Goal: Task Accomplishment & Management: Manage account settings

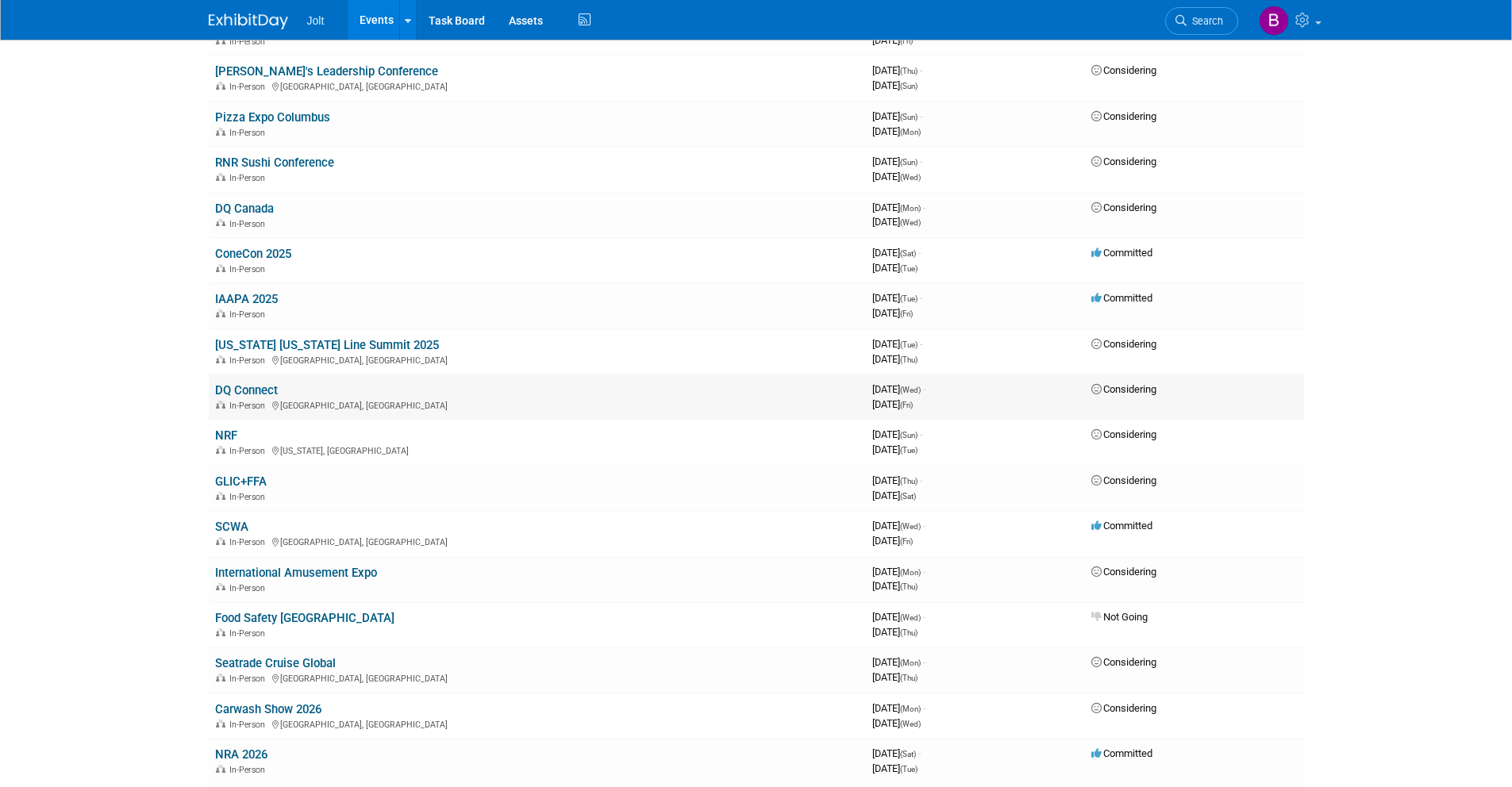
scroll to position [489, 0]
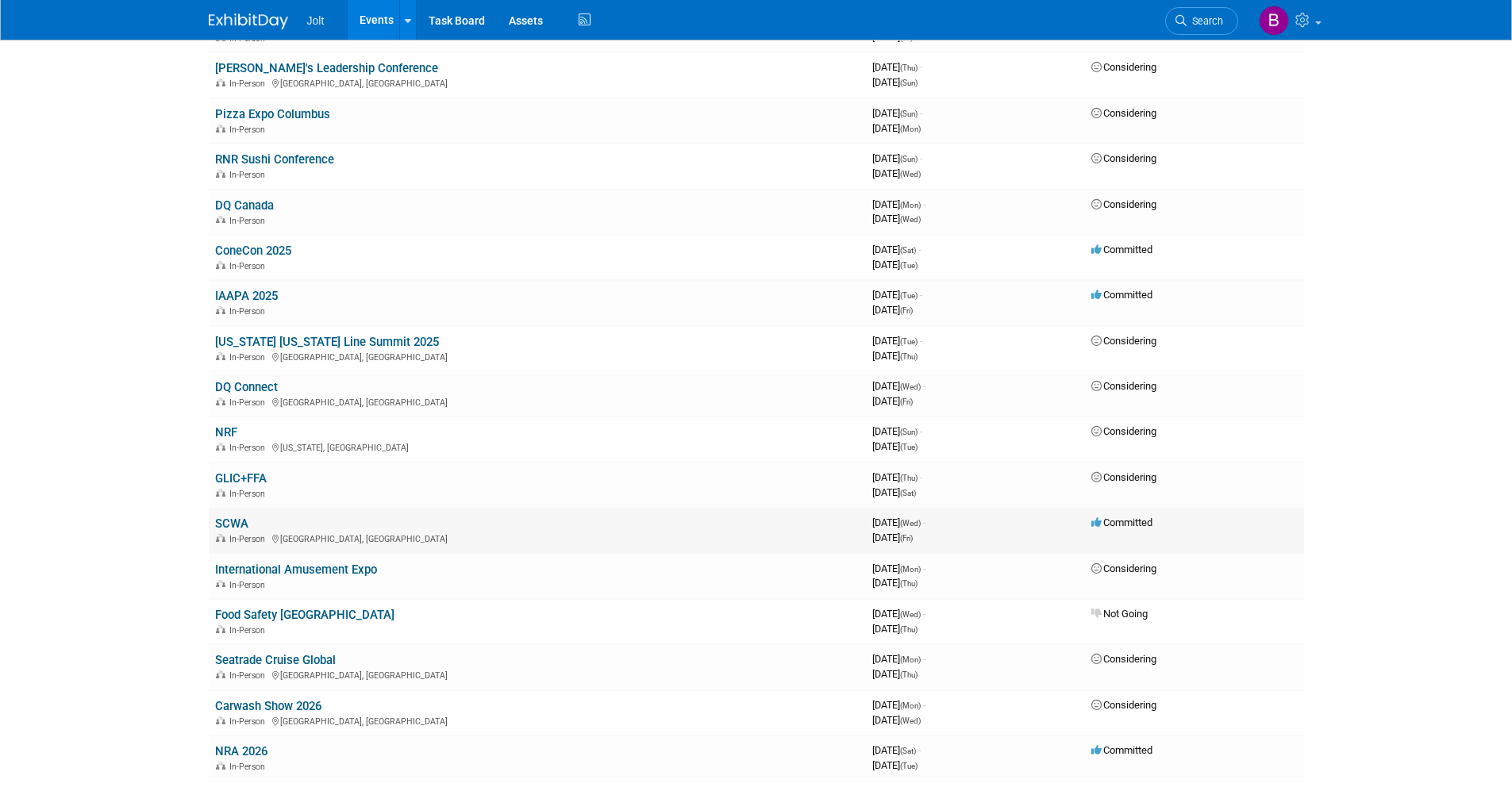
click at [239, 520] on link "SCWA" at bounding box center [231, 524] width 34 height 15
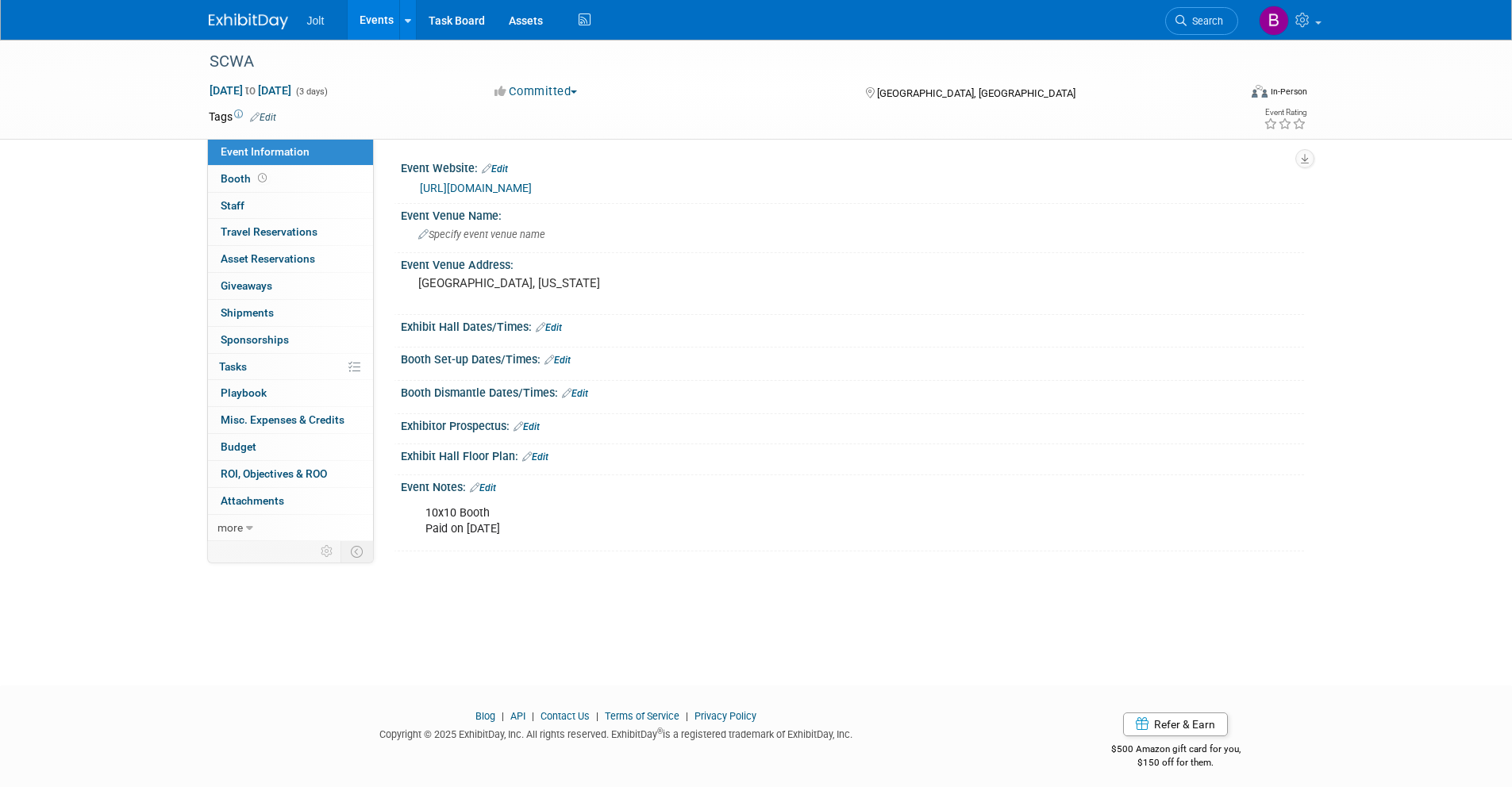
click at [493, 489] on link "Edit" at bounding box center [482, 488] width 26 height 11
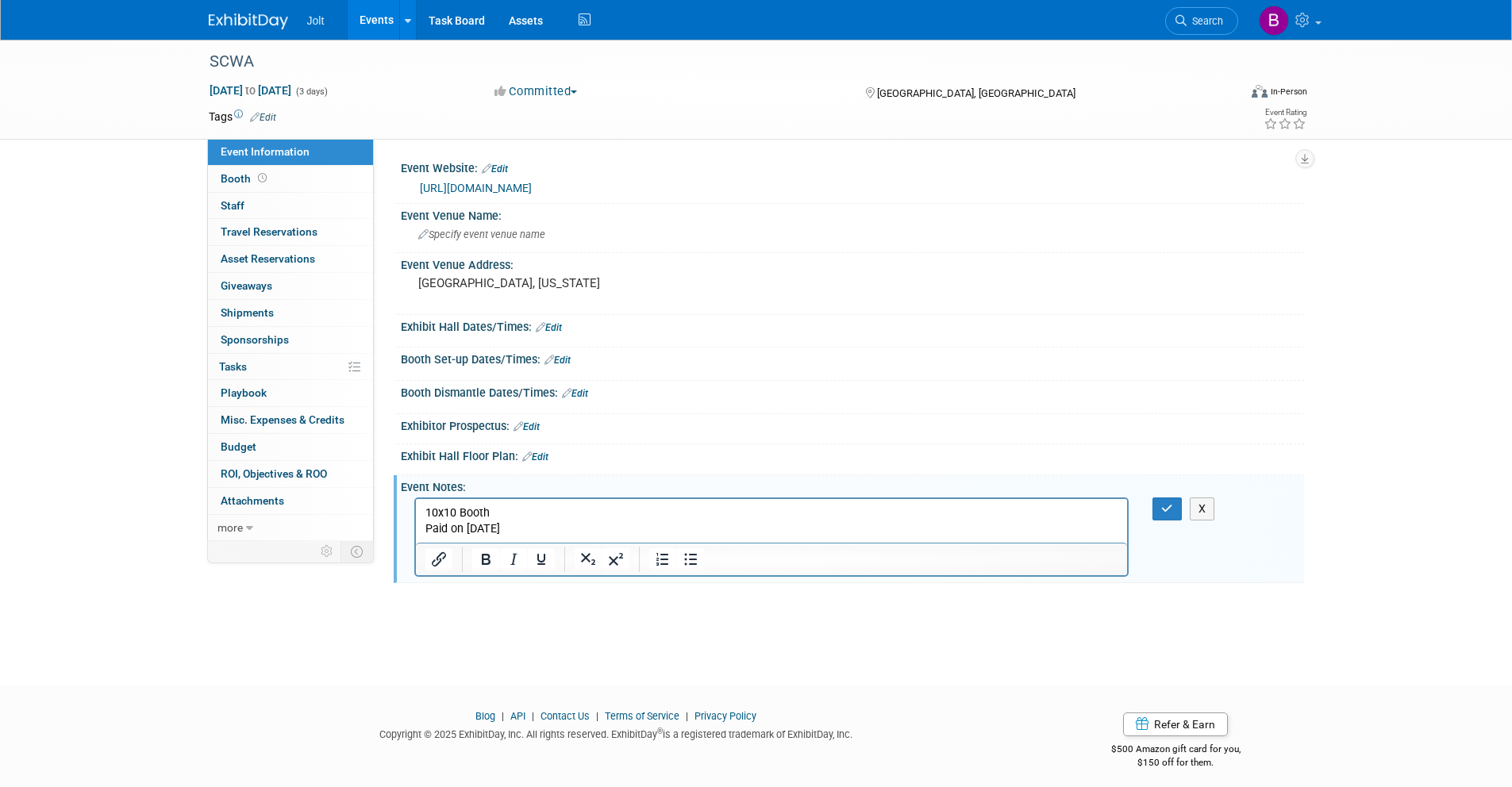
click at [527, 526] on p "10x10 Booth Paid on 8/5/2025" at bounding box center [771, 521] width 694 height 32
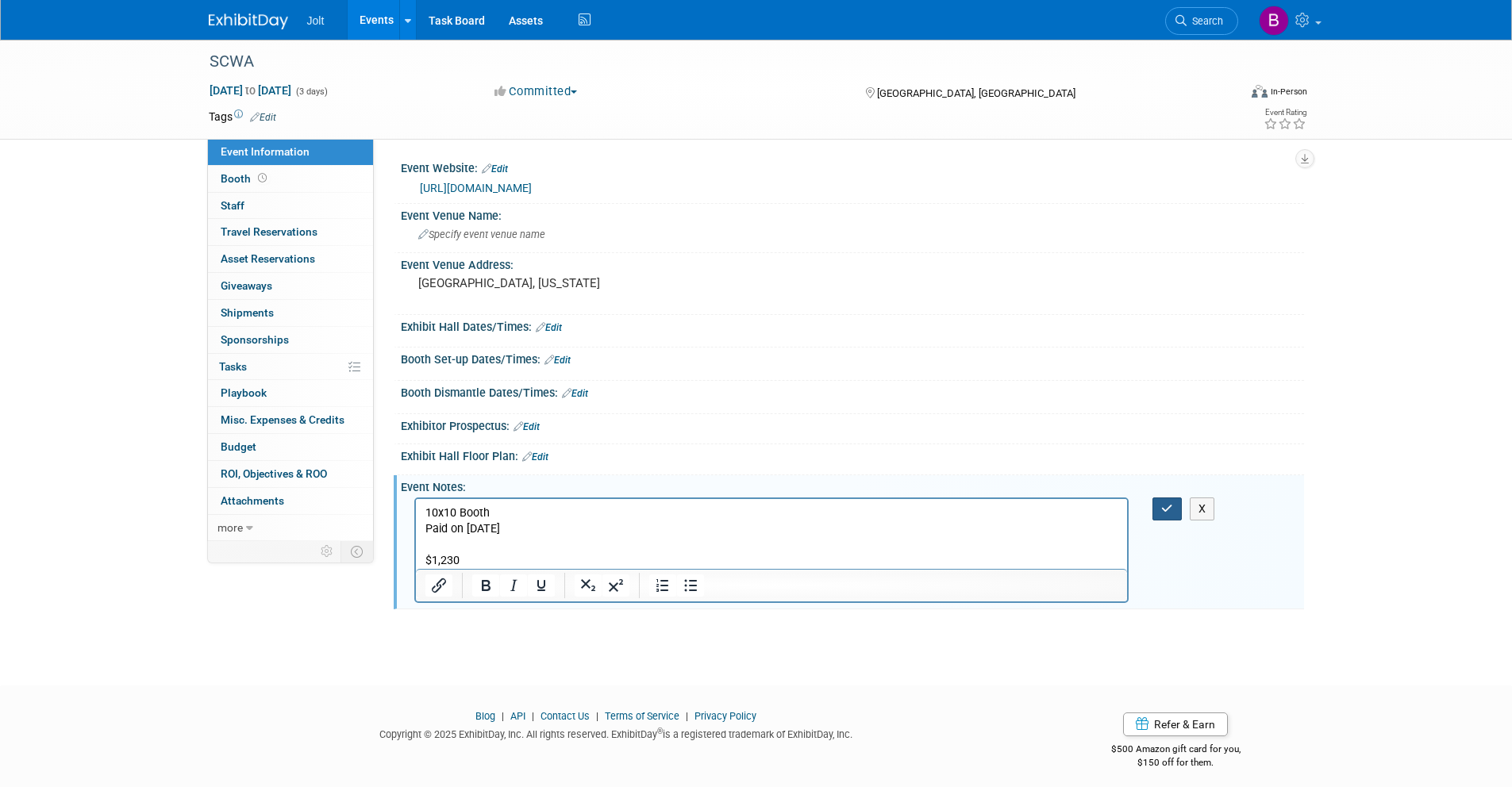
click at [1165, 512] on icon "button" at bounding box center [1166, 509] width 12 height 11
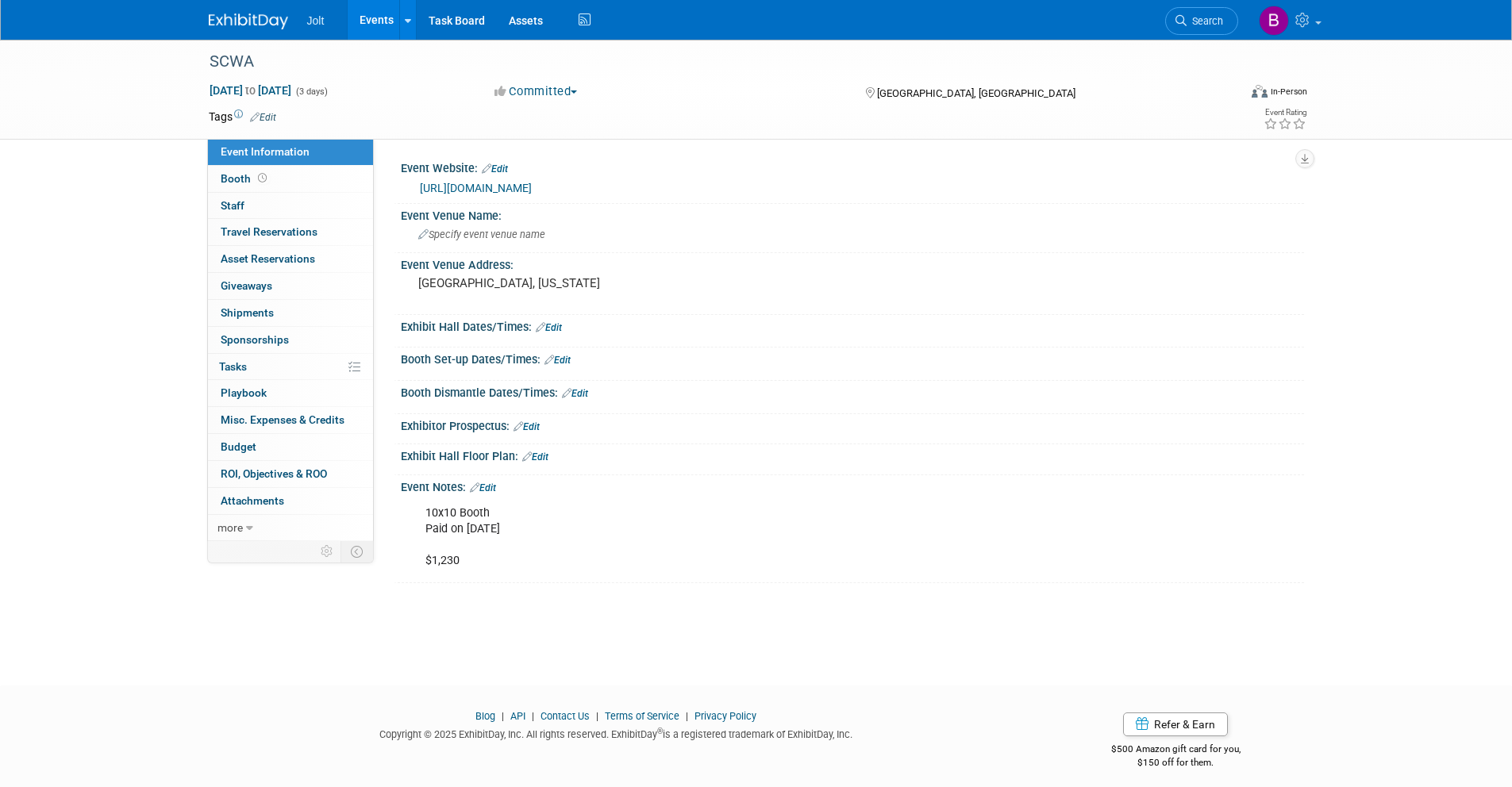
click at [252, 23] on img at bounding box center [247, 21] width 79 height 15
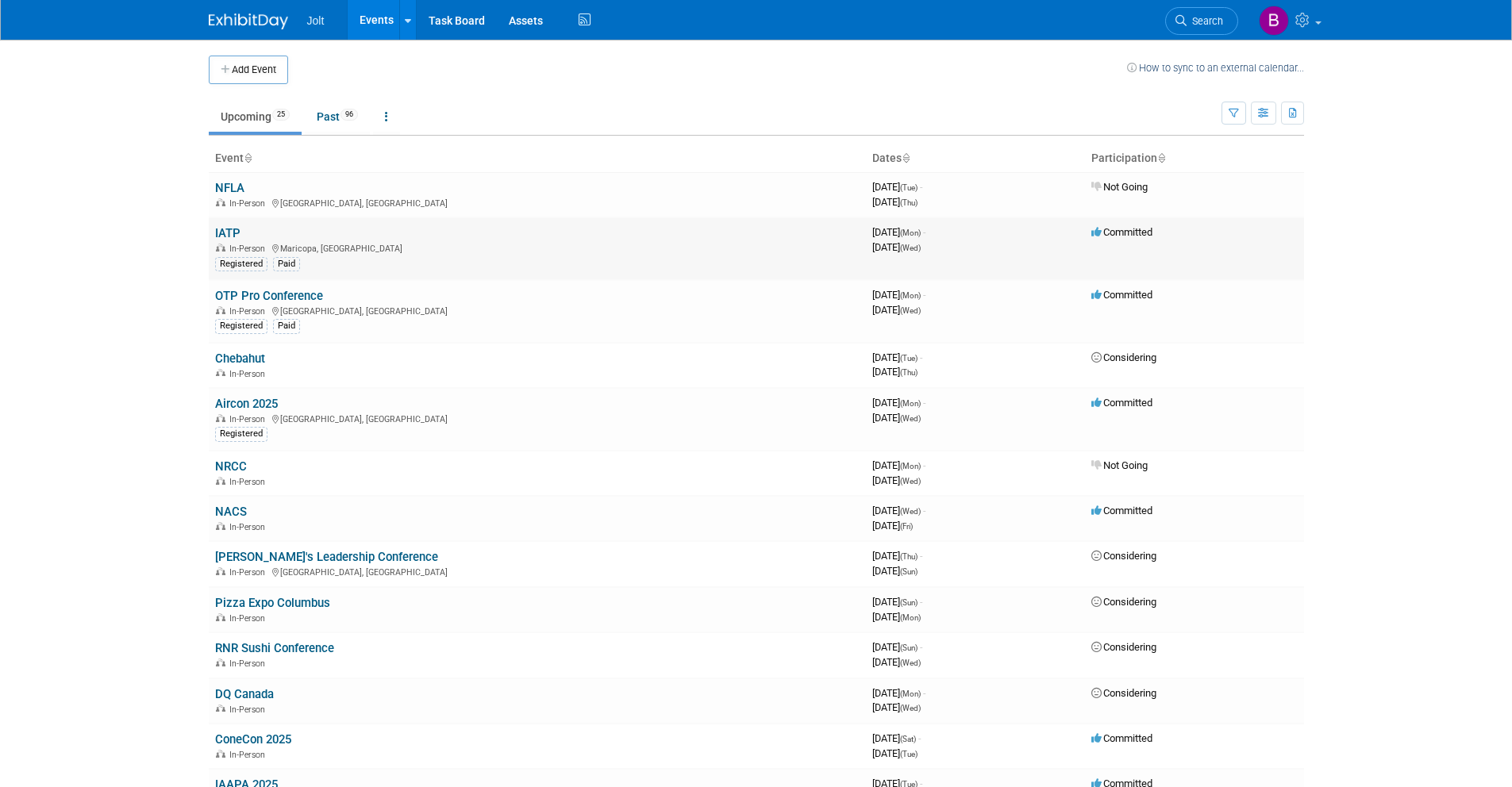
click at [233, 235] on link "IATP" at bounding box center [227, 234] width 25 height 15
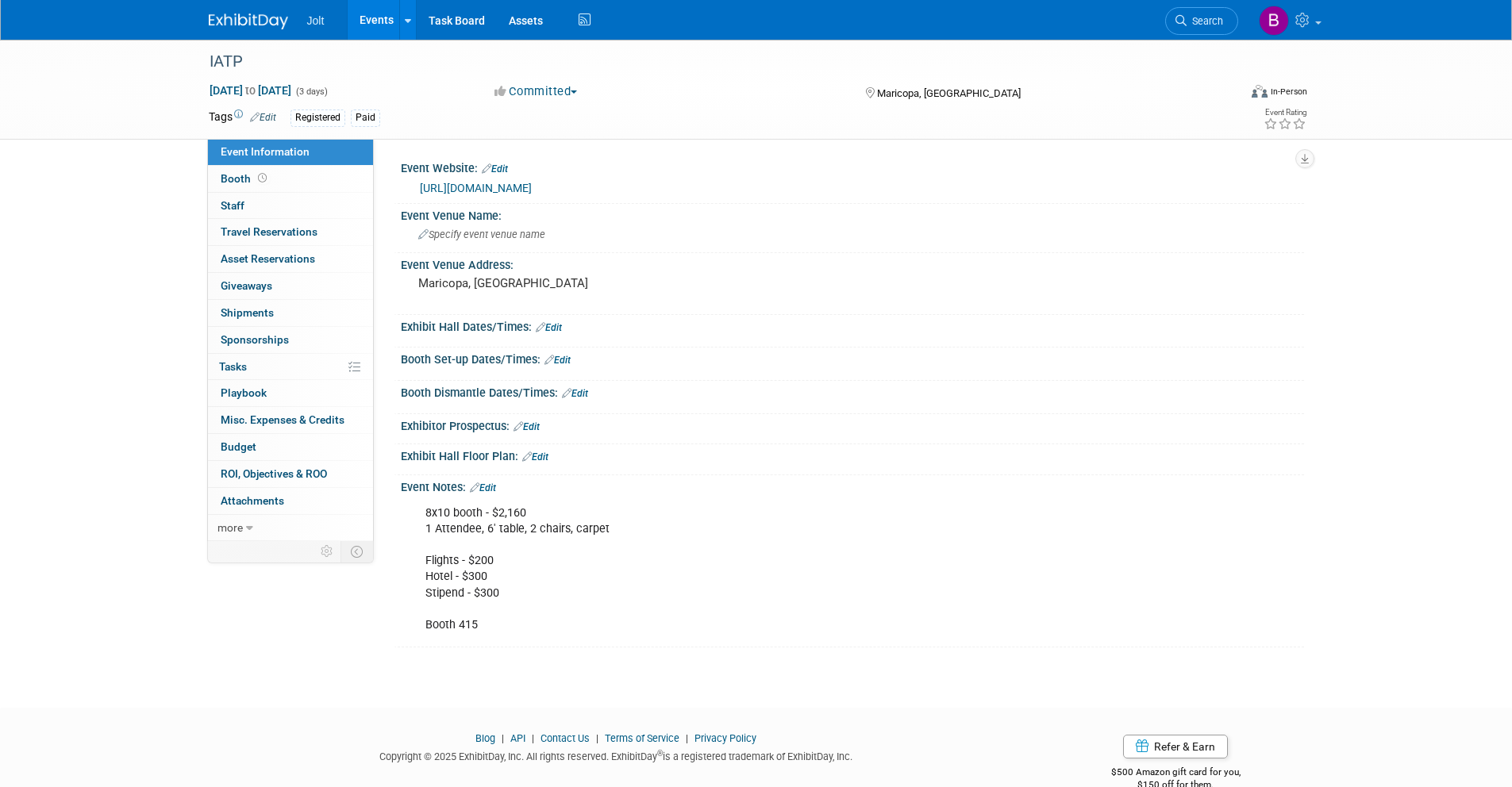
click at [224, 24] on img at bounding box center [247, 21] width 79 height 15
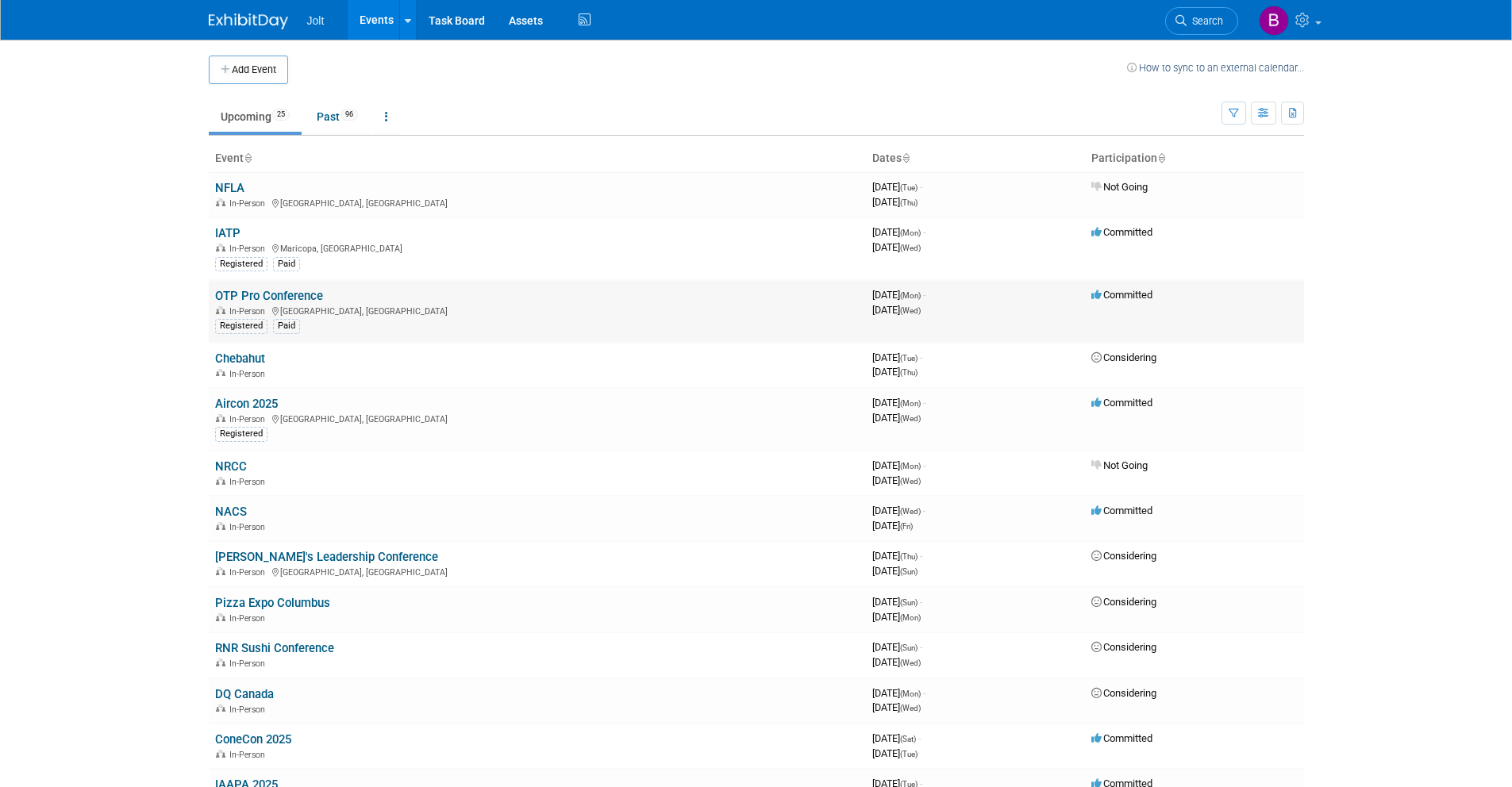
click at [285, 295] on link "OTP Pro Conference" at bounding box center [268, 297] width 108 height 15
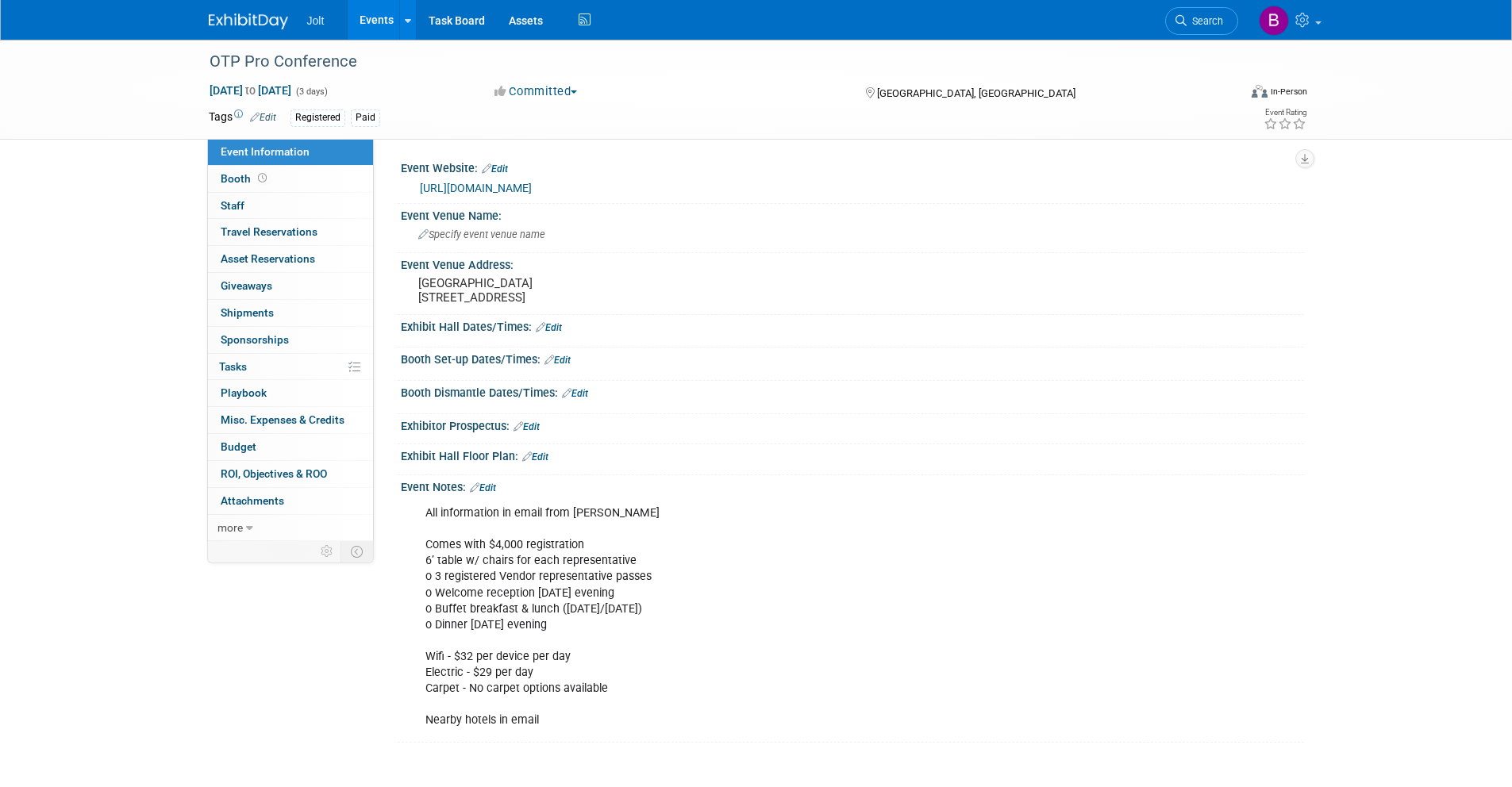
click at [255, 15] on img at bounding box center [247, 21] width 79 height 15
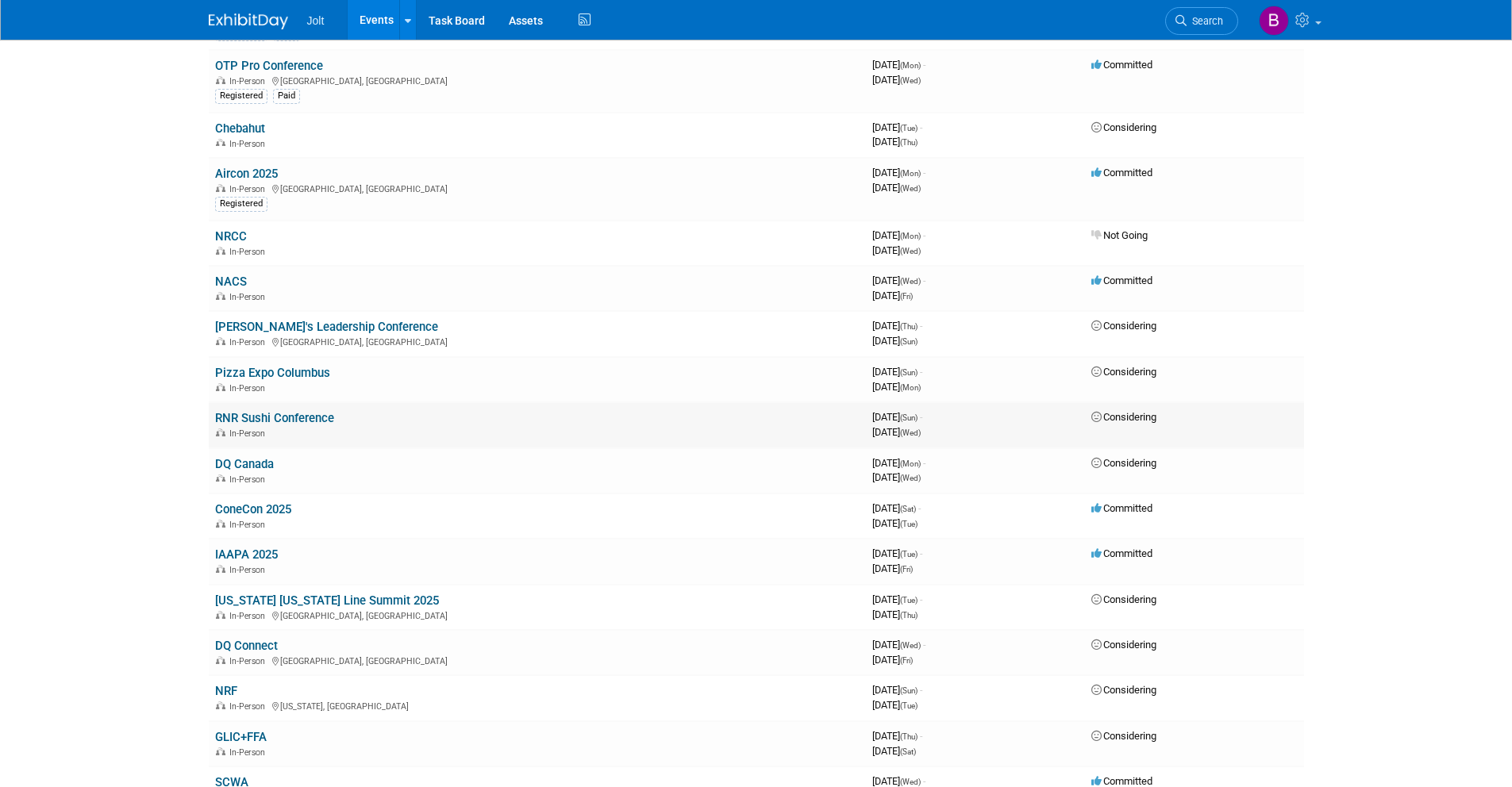
scroll to position [233, 0]
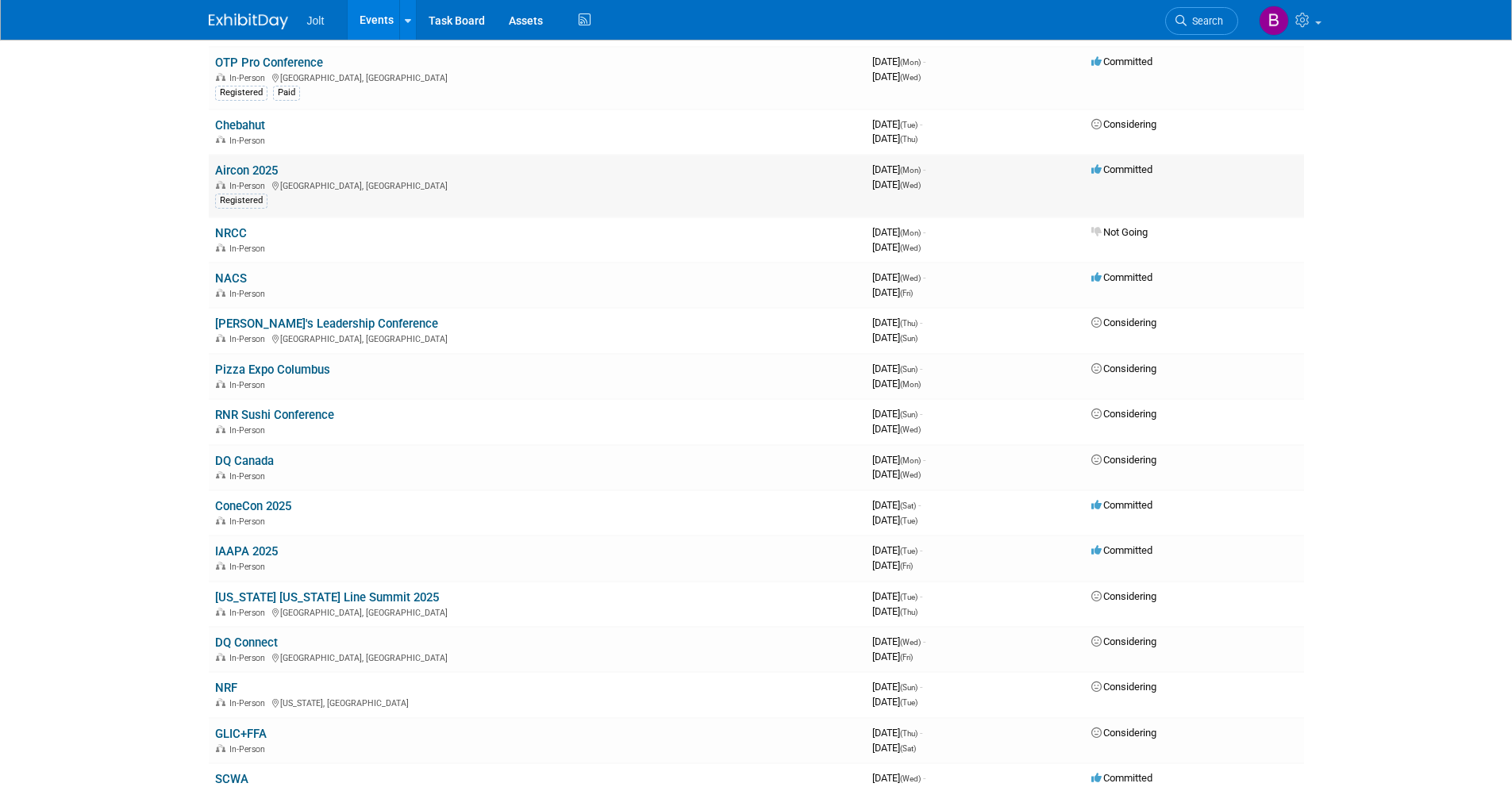
click at [254, 171] on link "Aircon 2025" at bounding box center [246, 171] width 63 height 15
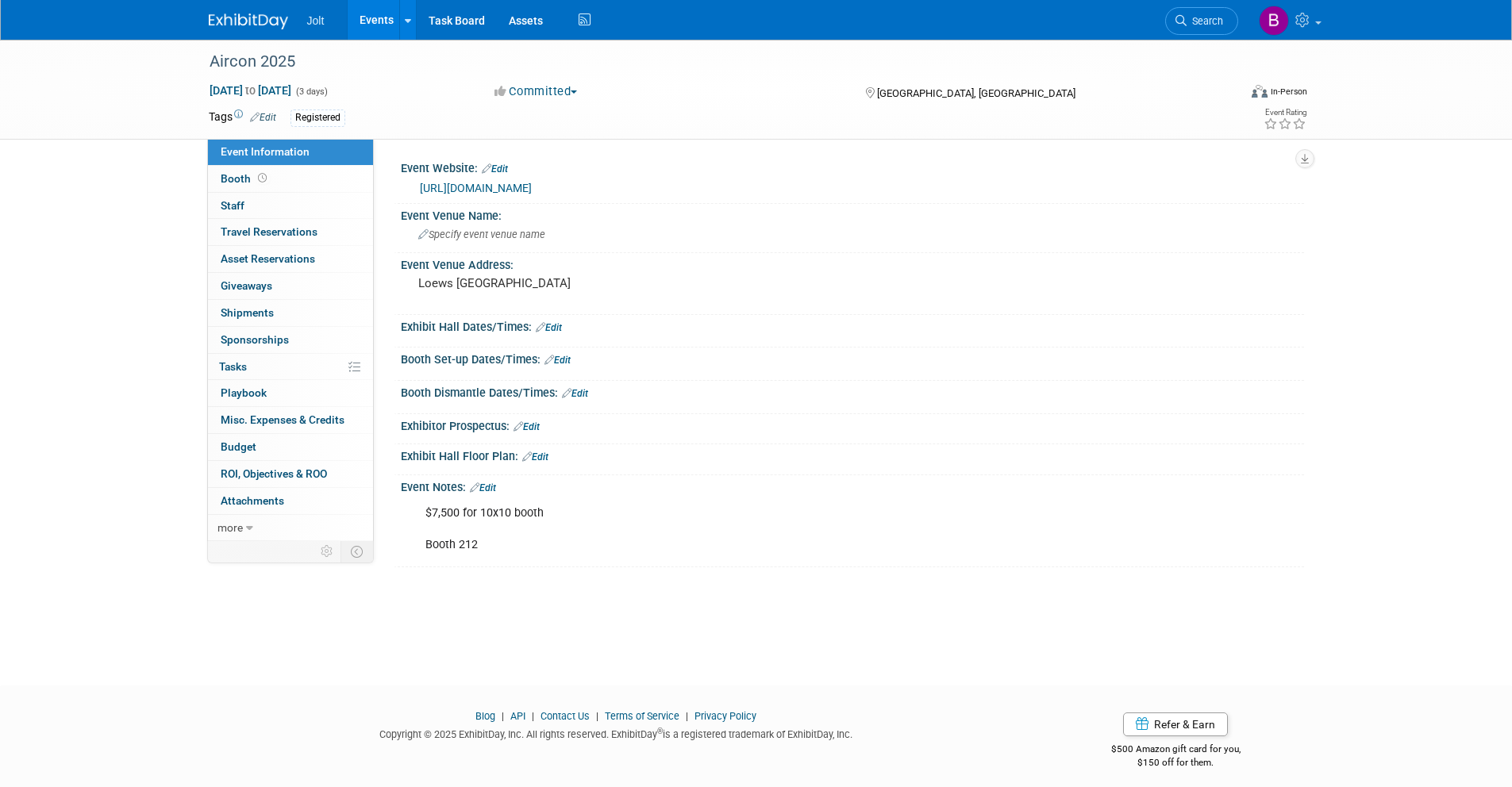
click at [265, 23] on img at bounding box center [247, 21] width 79 height 15
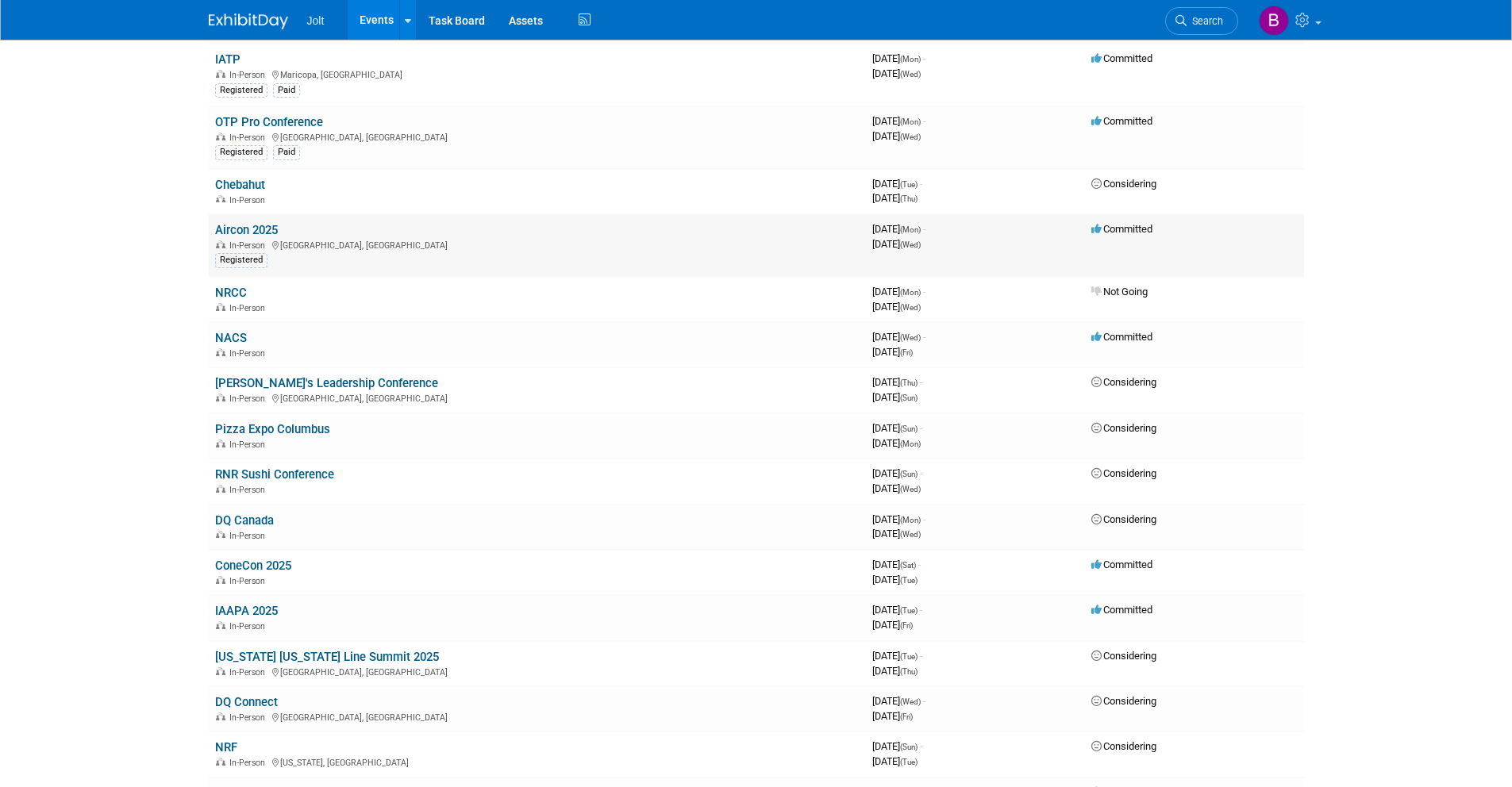
scroll to position [177, 0]
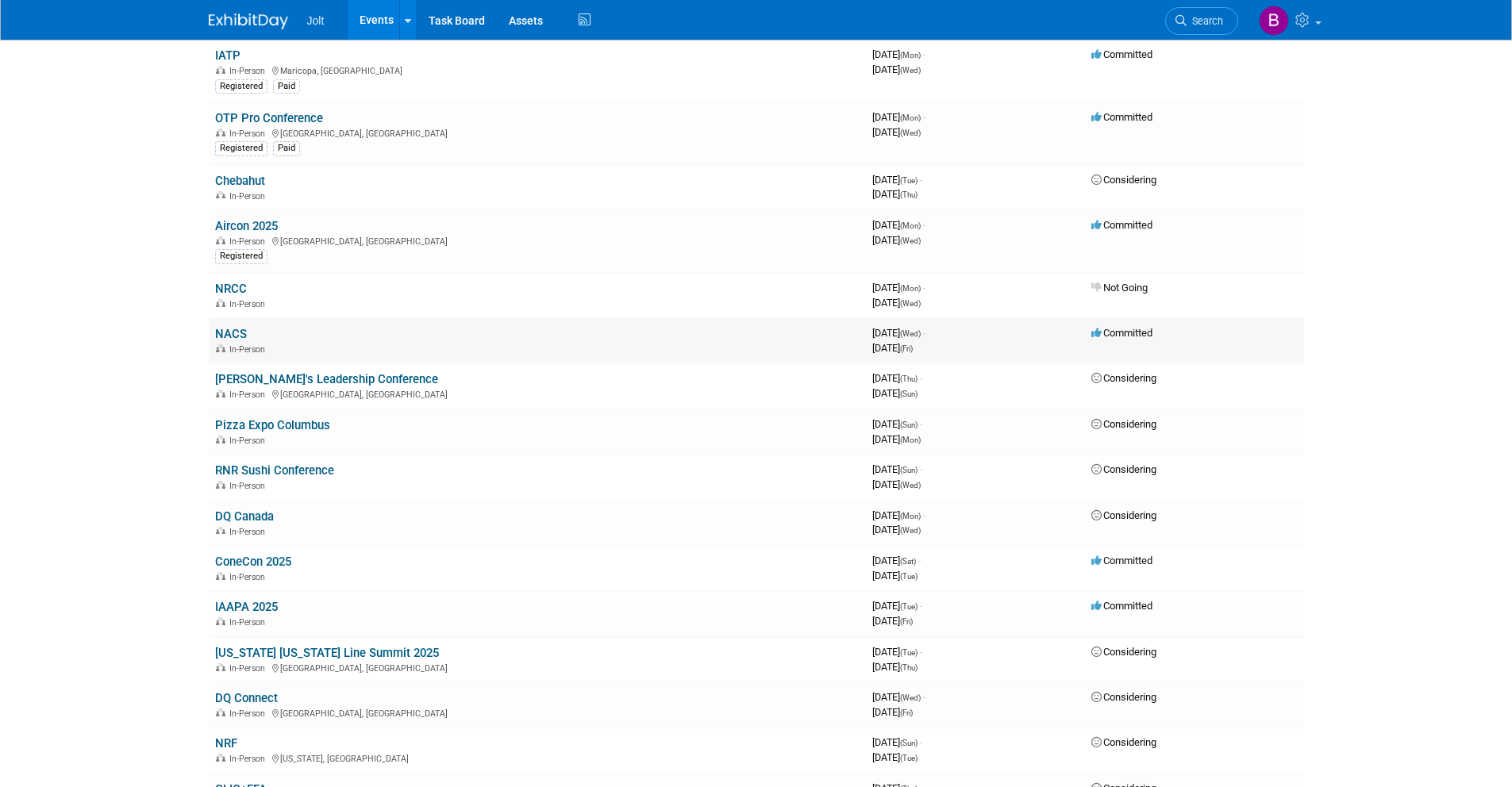
click at [239, 331] on link "NACS" at bounding box center [230, 334] width 32 height 15
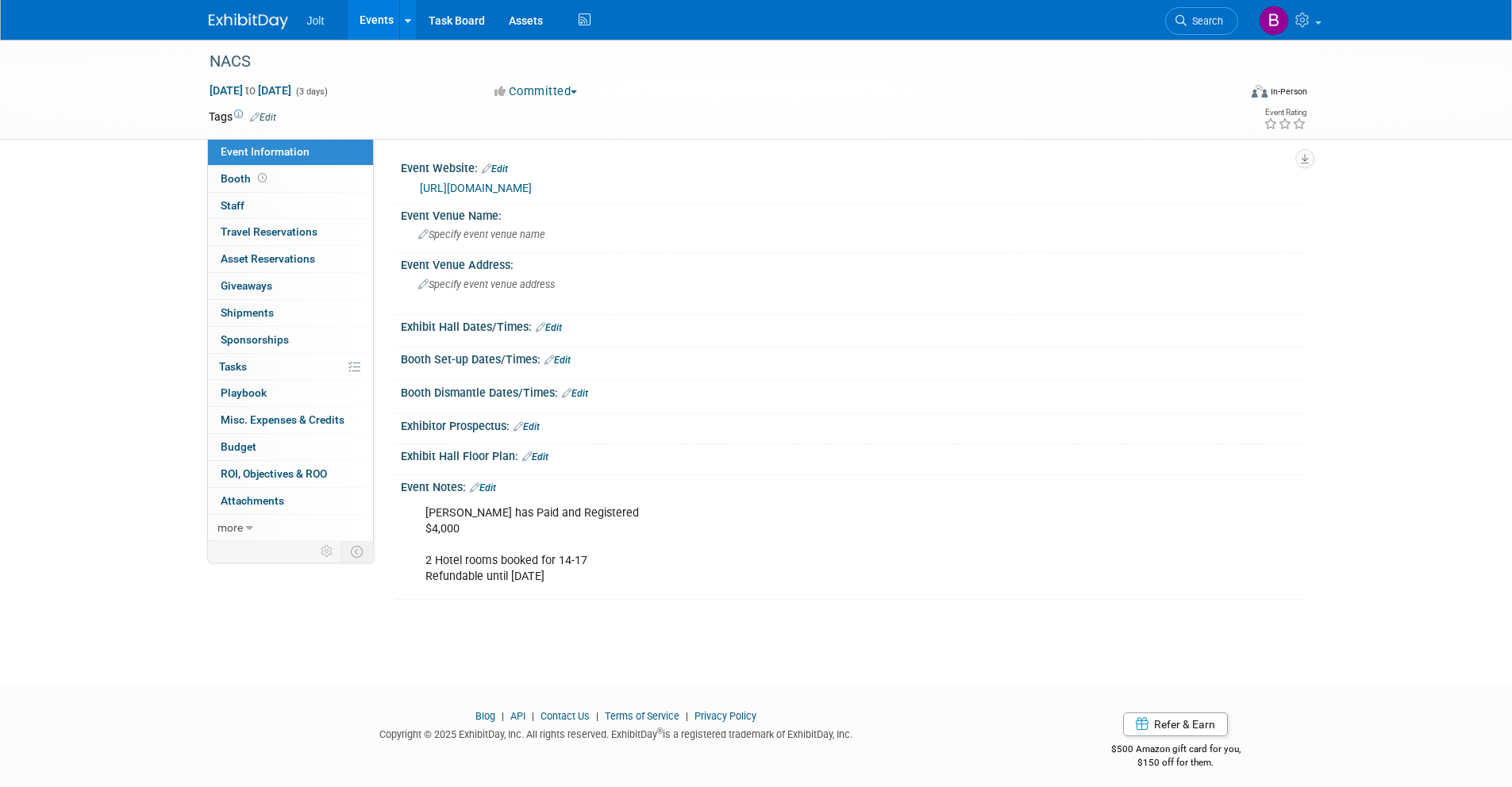
click at [249, 27] on img at bounding box center [247, 21] width 79 height 15
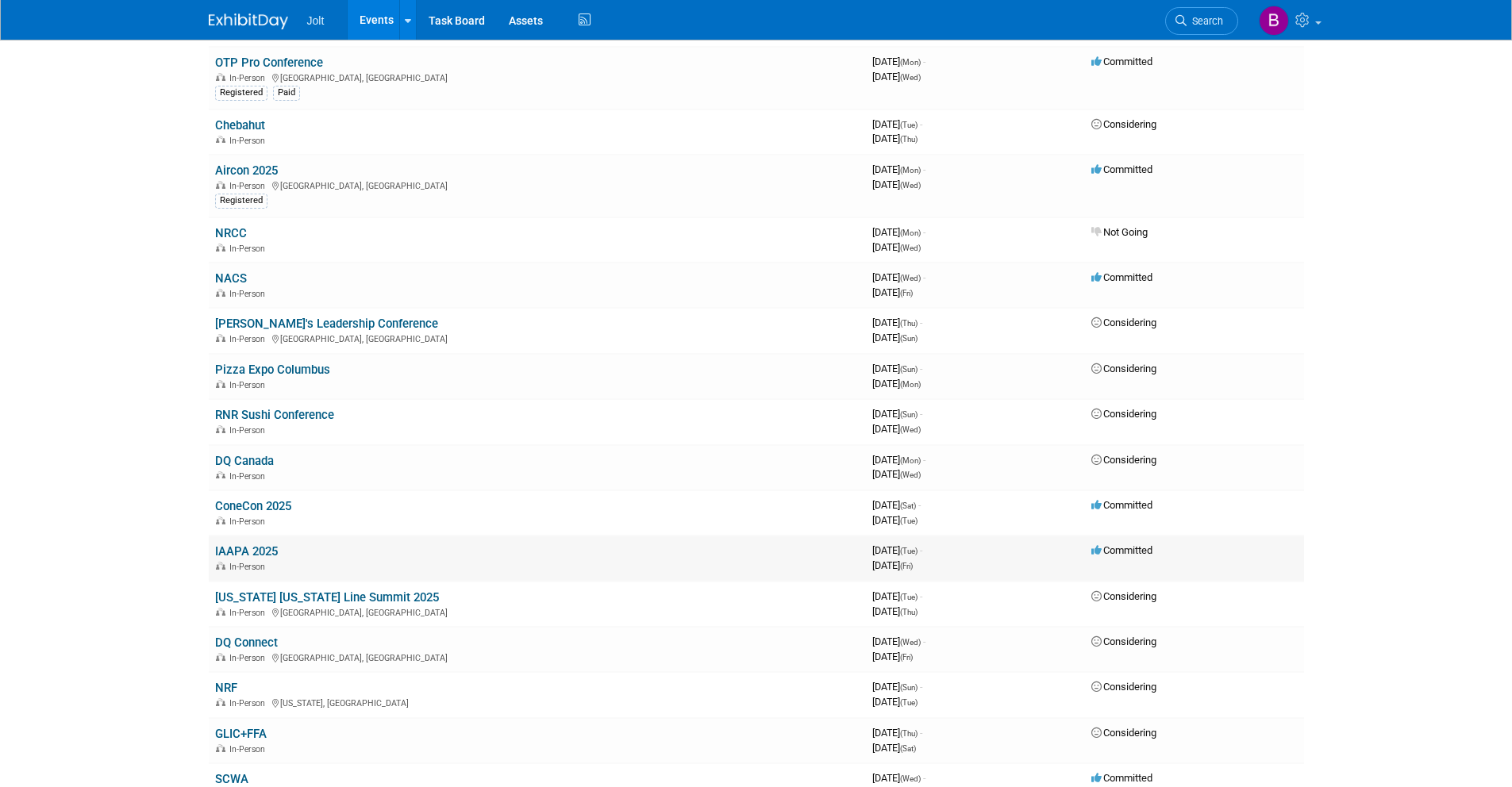
scroll to position [248, 0]
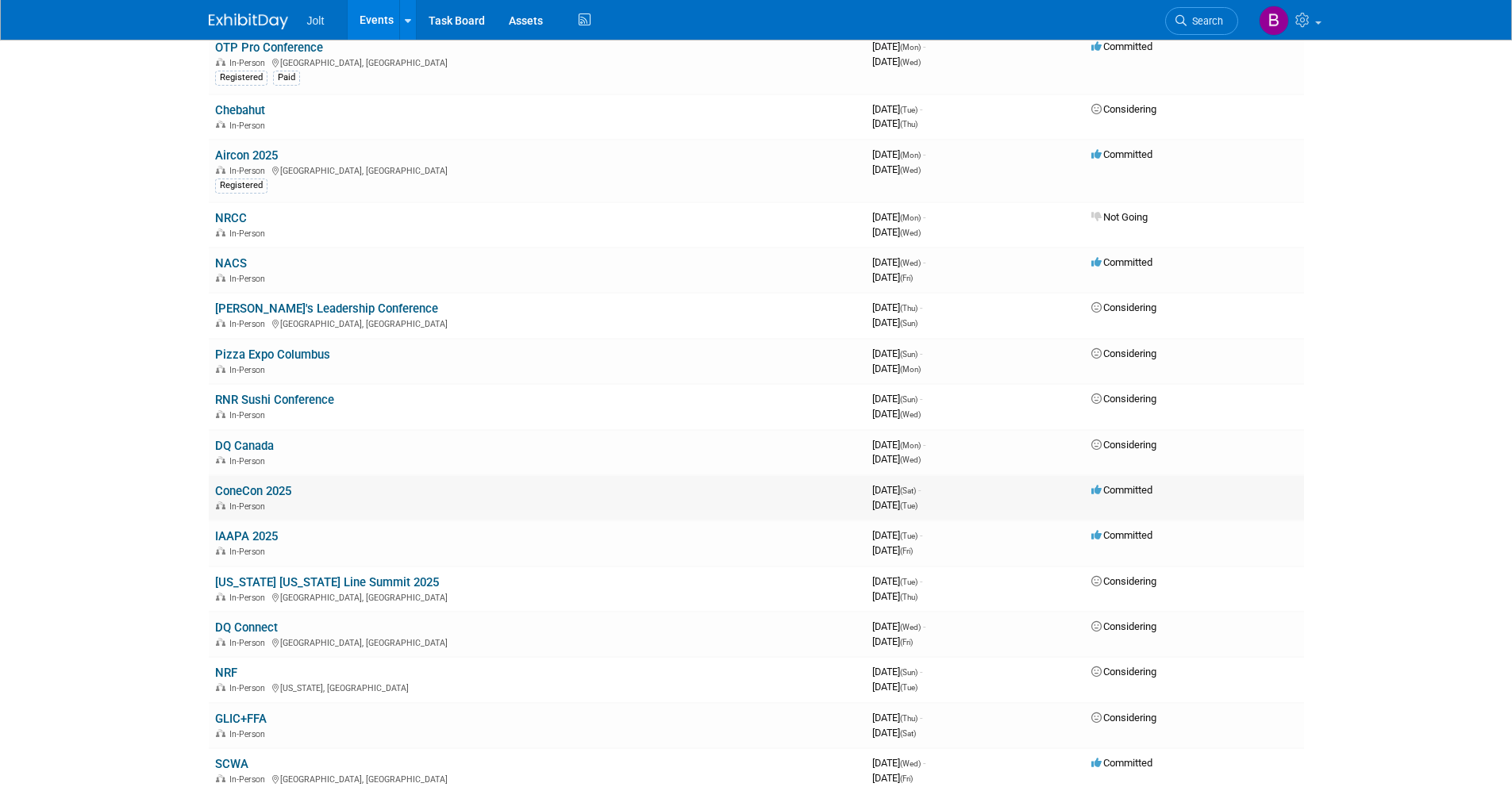
click at [260, 489] on link "ConeCon 2025" at bounding box center [253, 491] width 76 height 15
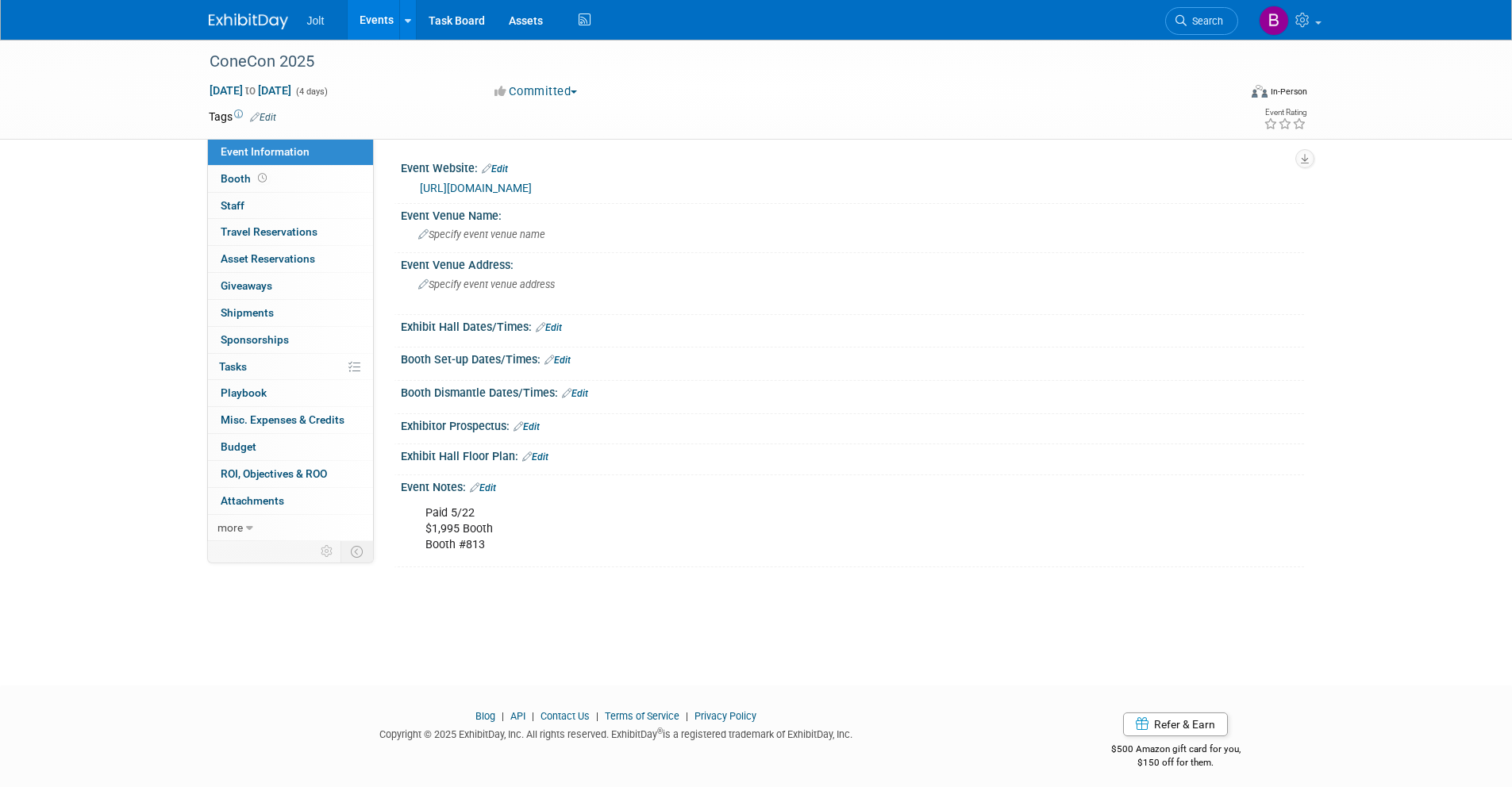
click at [231, 27] on img at bounding box center [247, 21] width 79 height 15
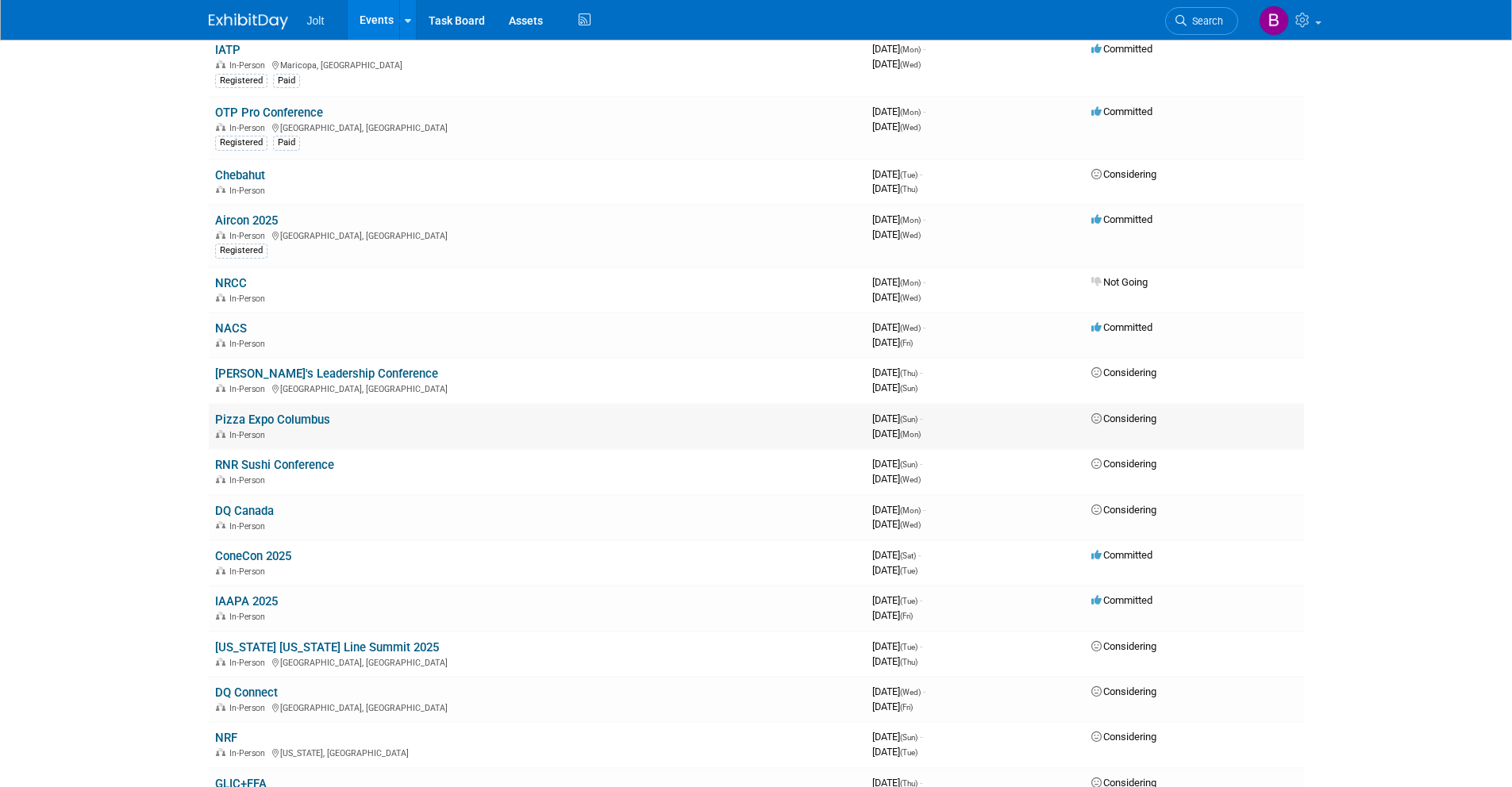
scroll to position [184, 0]
click at [271, 598] on link "IAAPA 2025" at bounding box center [246, 601] width 63 height 15
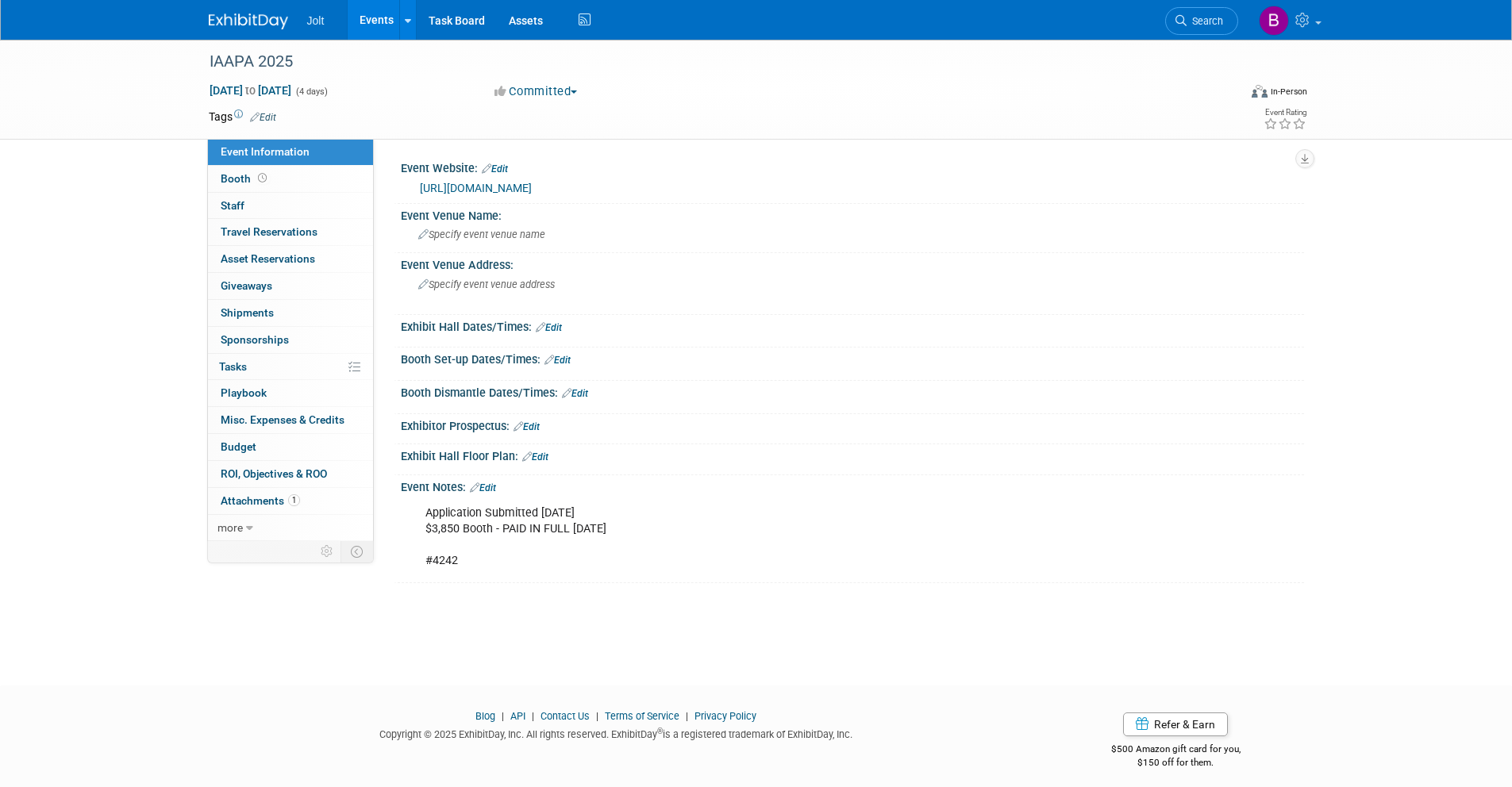
scroll to position [3, 0]
click at [261, 27] on img at bounding box center [247, 21] width 79 height 15
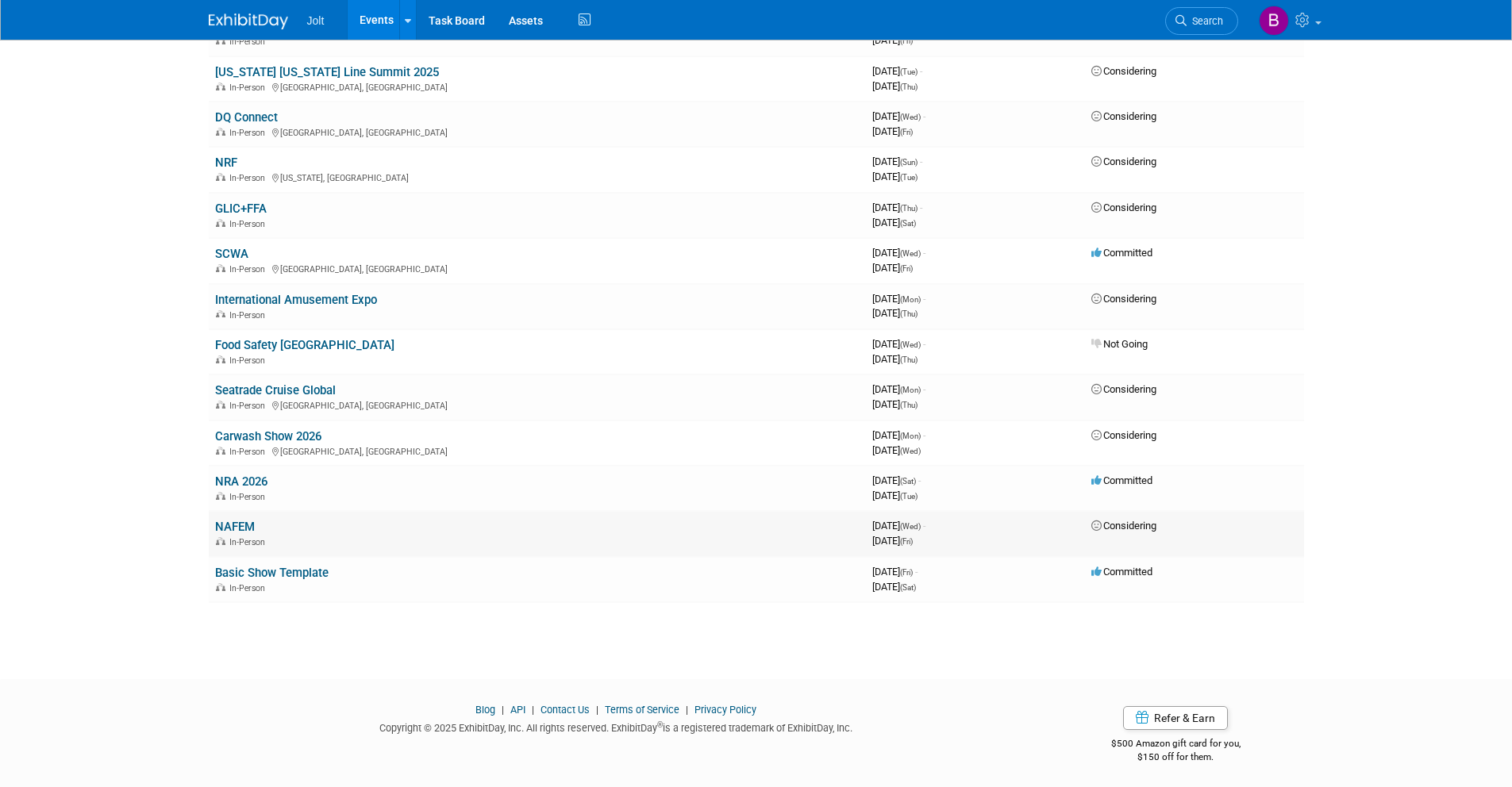
scroll to position [762, 0]
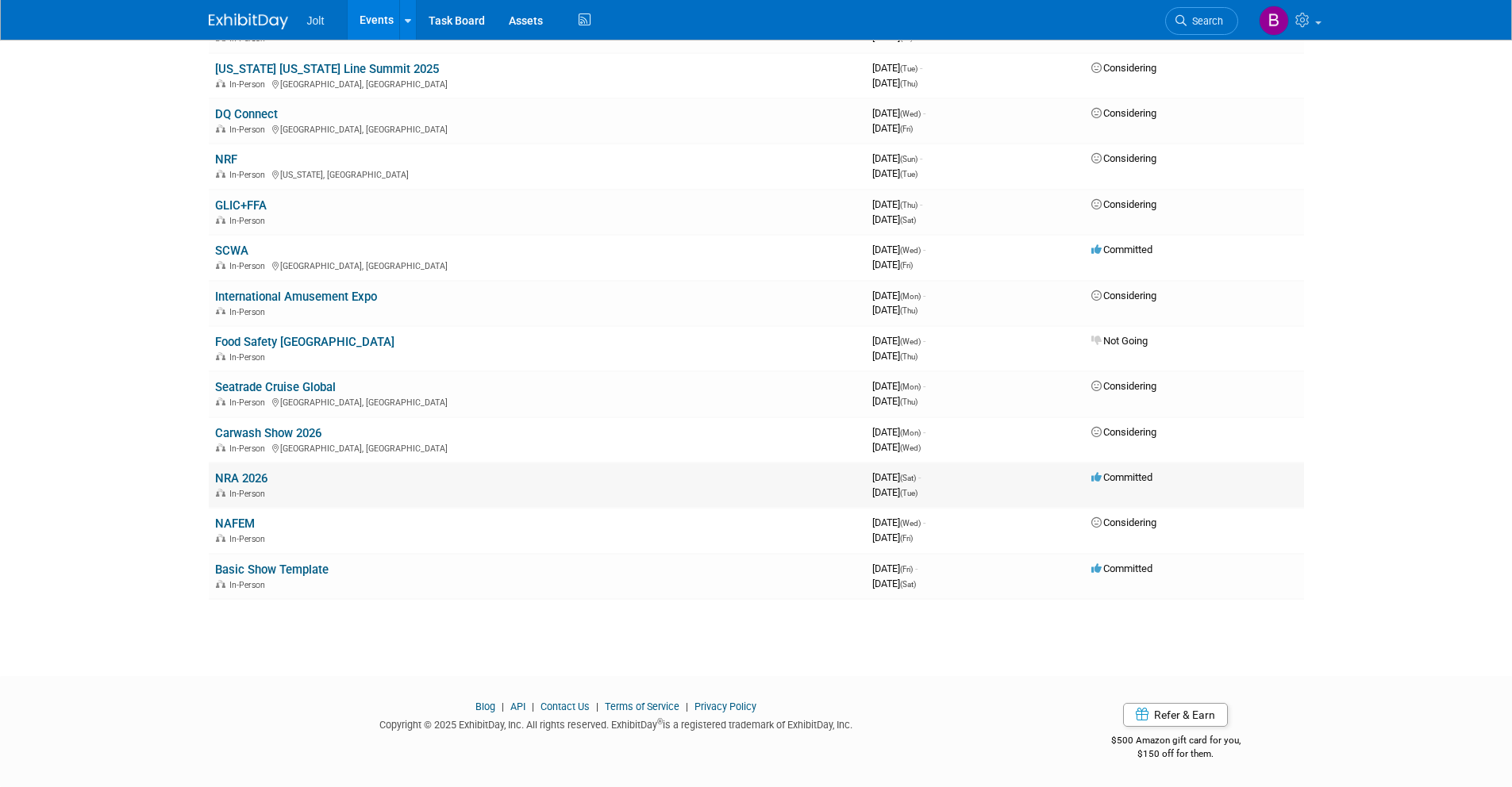
click at [241, 479] on link "NRA 2026" at bounding box center [241, 479] width 53 height 15
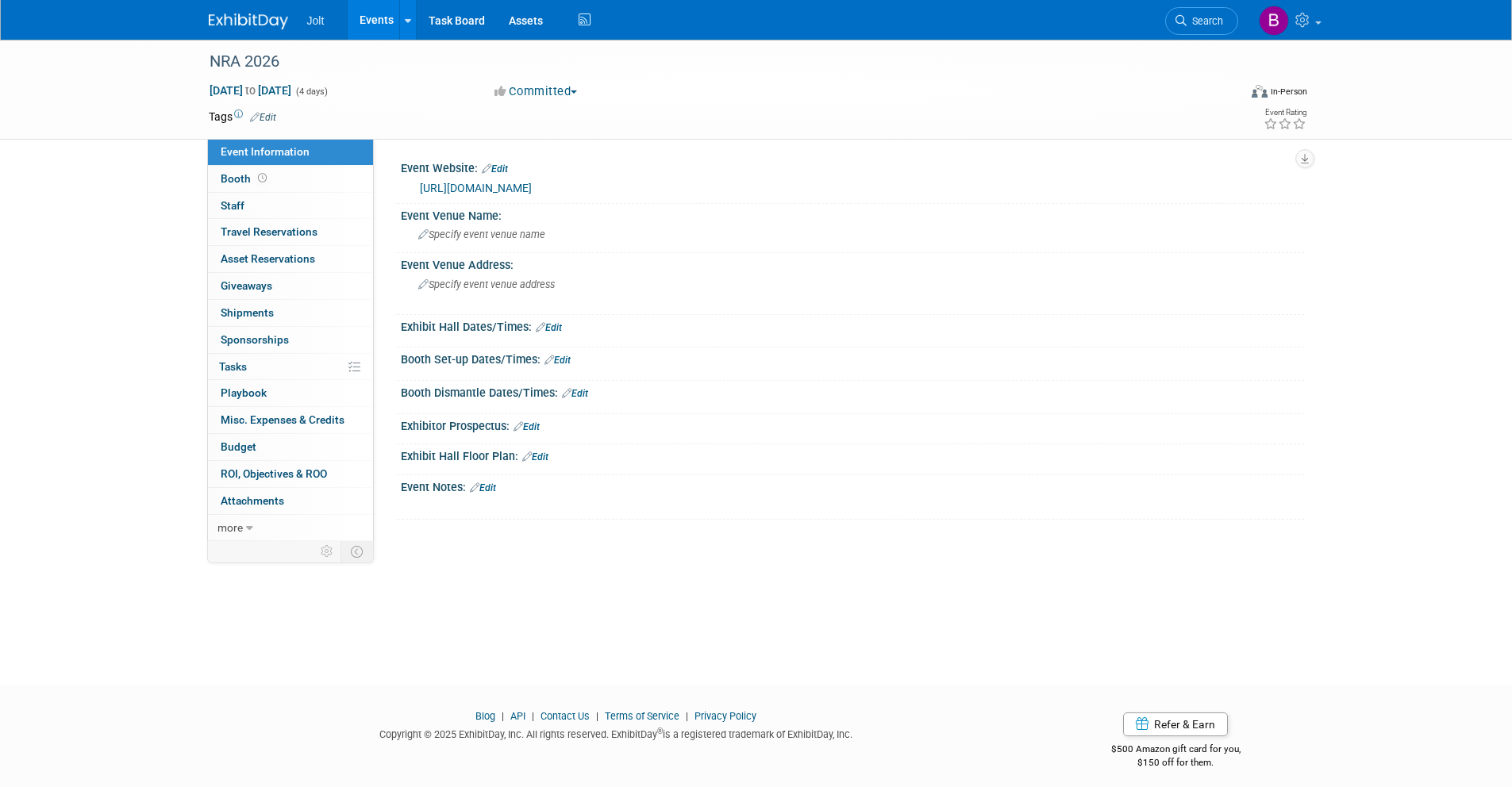
click at [232, 17] on img at bounding box center [247, 21] width 79 height 15
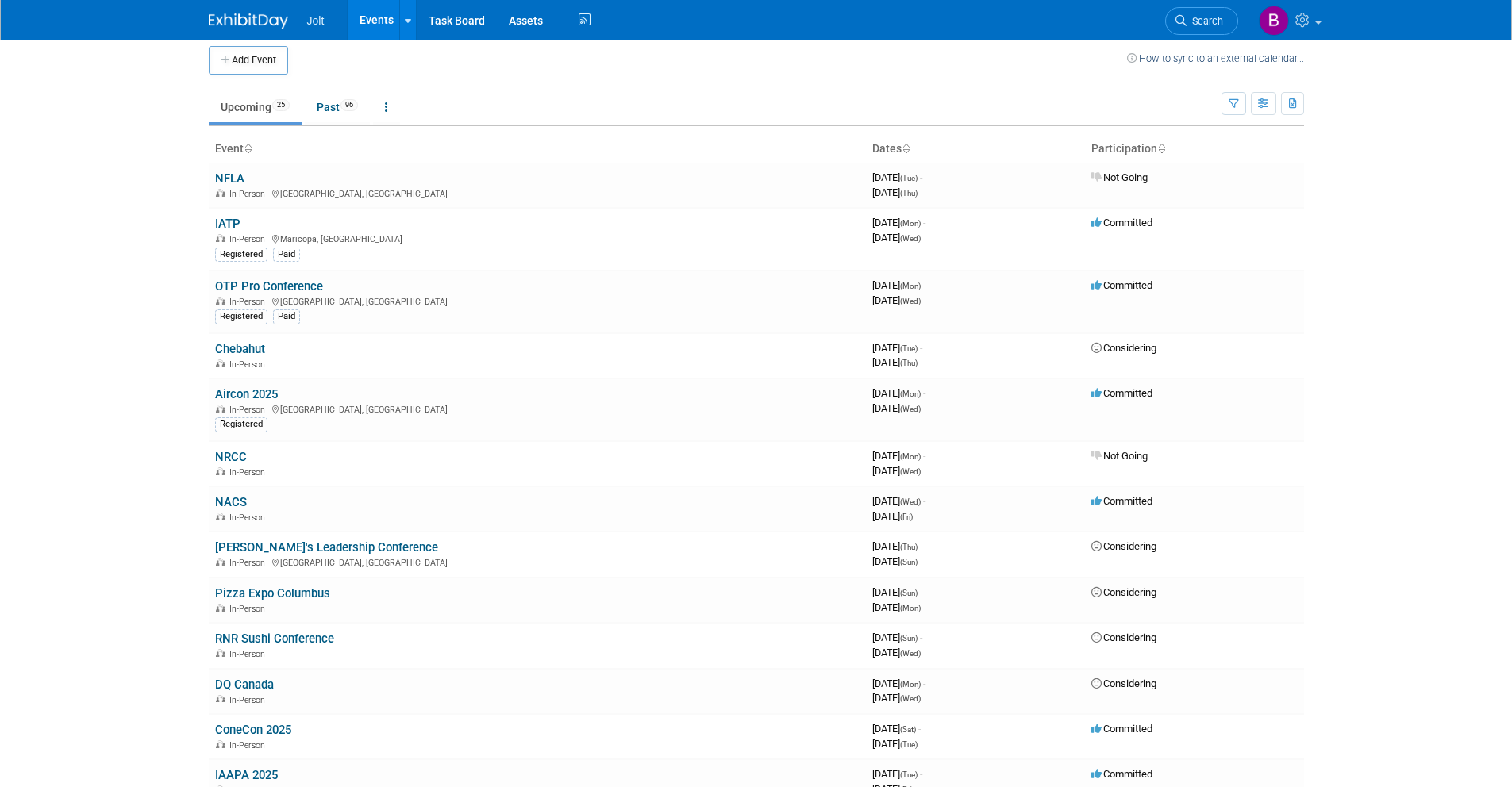
scroll to position [10, 0]
